Goal: Find specific page/section: Find specific page/section

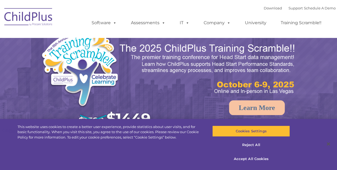
select select "MEDIUM"
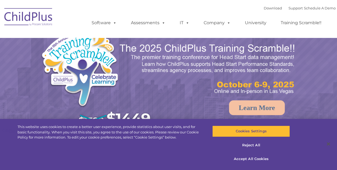
select select "MEDIUM"
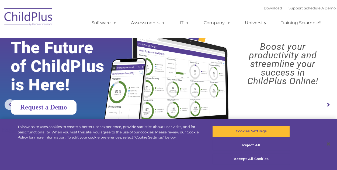
click at [54, 108] on link "Request a Demo" at bounding box center [44, 107] width 66 height 15
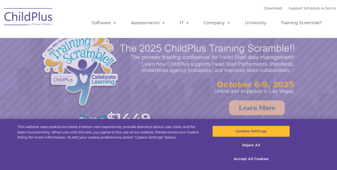
select select "MEDIUM"
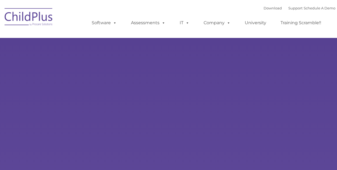
type input ""
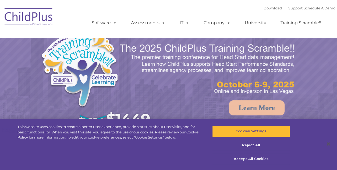
select select "MEDIUM"
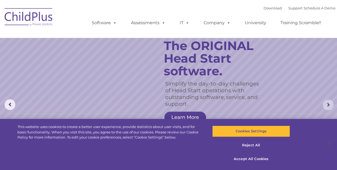
click at [328, 105] on rs-arrow at bounding box center [328, 105] width 11 height 11
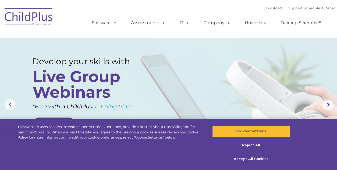
drag, startPoint x: 46, startPoint y: 0, endPoint x: 94, endPoint y: 11, distance: 48.7
click at [94, 11] on div "Download Support | Schedule A Demo  MENU MENU Software ChildPlus: The original…" at bounding box center [208, 19] width 255 height 30
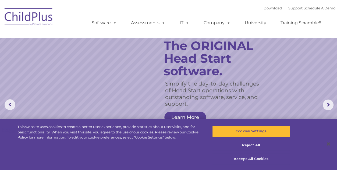
drag, startPoint x: 319, startPoint y: 0, endPoint x: 186, endPoint y: 67, distance: 148.8
click at [186, 67] on rs-layer "The ORIGINAL Head Start software." at bounding box center [216, 58] width 105 height 38
click at [259, 159] on button "Accept All Cookies" at bounding box center [250, 158] width 77 height 11
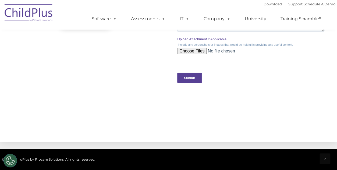
scroll to position [560, 0]
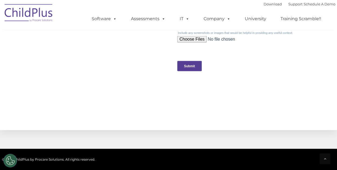
click at [196, 40] on input "Upload Attachment if Applicable:" at bounding box center [250, 41] width 147 height 11
click at [264, 4] on link "Download" at bounding box center [273, 4] width 18 height 4
click at [10, 154] on button "Cookies Settings" at bounding box center [9, 160] width 13 height 13
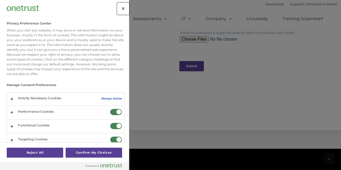
click at [124, 11] on button "Close" at bounding box center [123, 9] width 12 height 12
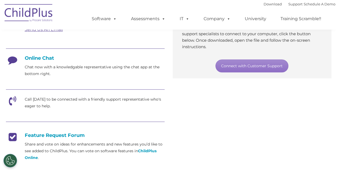
scroll to position [100, 0]
